Goal: Communication & Community: Connect with others

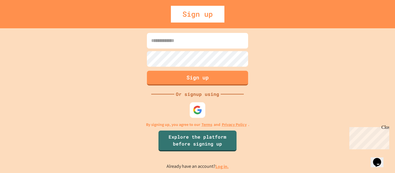
click at [191, 109] on div at bounding box center [198, 110] width 16 height 16
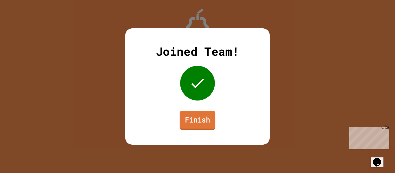
click at [199, 114] on link "Finish" at bounding box center [198, 120] width 36 height 19
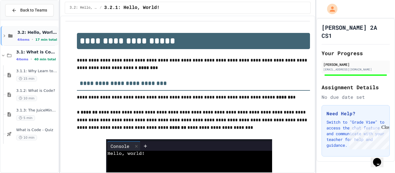
click at [19, 27] on div "3.2: Hello, World! 4 items • 17 min total" at bounding box center [30, 36] width 58 height 20
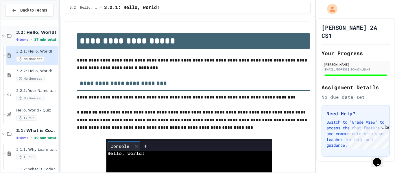
click at [3, 30] on div "3.2: Hello, World! 4 items • 17 min total" at bounding box center [30, 36] width 58 height 20
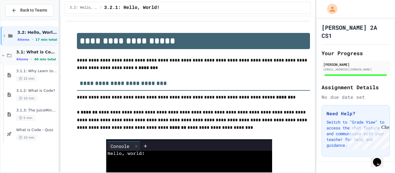
click at [6, 52] on div "3.1: What is Code? 4 items • 40 min total" at bounding box center [30, 56] width 58 height 20
